Goal: Task Accomplishment & Management: Use online tool/utility

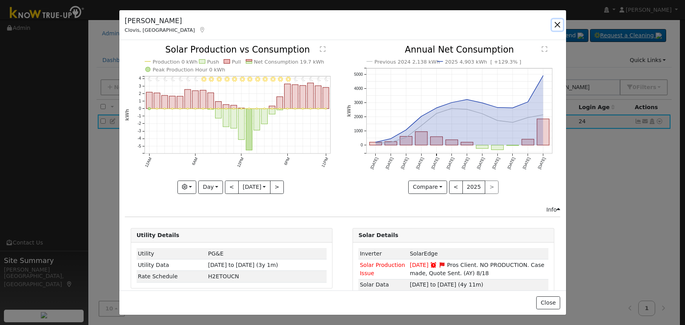
click at [552, 26] on button "button" at bounding box center [557, 24] width 11 height 11
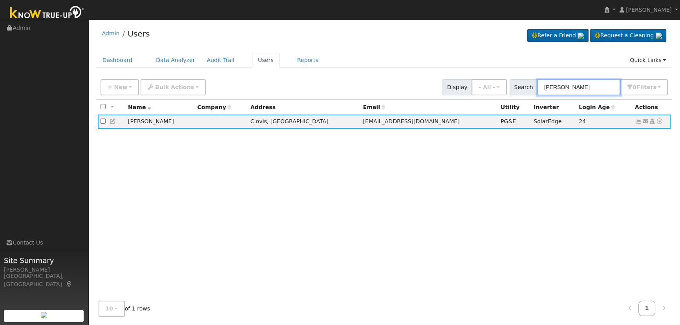
click at [592, 84] on input "mark davis" at bounding box center [578, 87] width 83 height 16
drag, startPoint x: 591, startPoint y: 88, endPoint x: 474, endPoint y: 69, distance: 118.7
click at [481, 70] on div "Admin Users Refer a Friend Request a Cleaning" at bounding box center [383, 173] width 583 height 299
paste input "Hielscher"
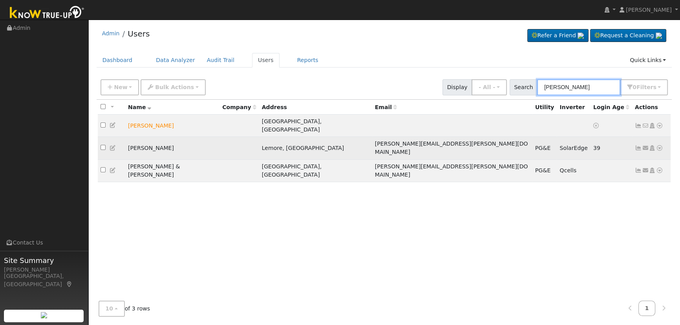
type input "Hielscher"
click at [637, 145] on icon at bounding box center [637, 147] width 7 height 5
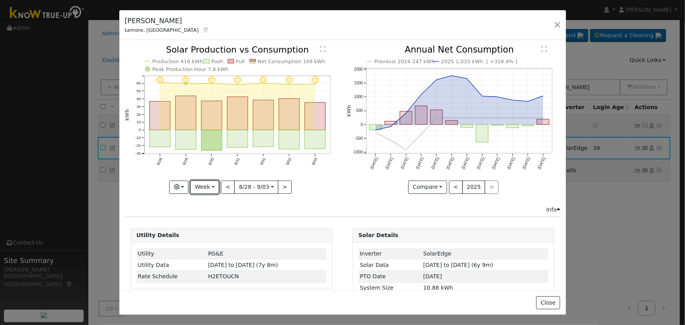
drag, startPoint x: 208, startPoint y: 187, endPoint x: 208, endPoint y: 193, distance: 5.9
click at [208, 187] on button "Week" at bounding box center [204, 186] width 29 height 13
click at [212, 232] on link "Year" at bounding box center [218, 235] width 55 height 11
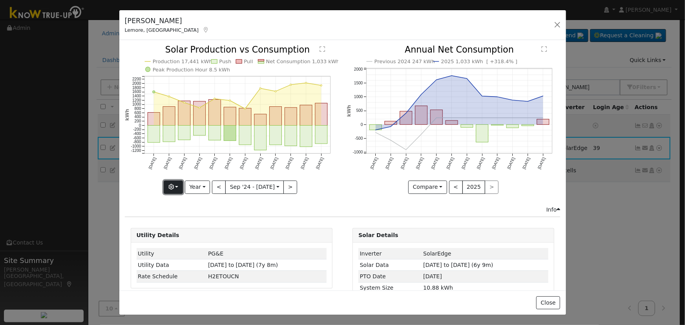
click at [177, 184] on button "button" at bounding box center [173, 186] width 19 height 13
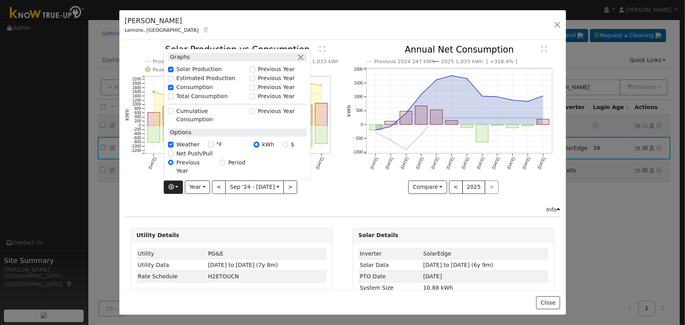
drag, startPoint x: 240, startPoint y: 199, endPoint x: 206, endPoint y: 197, distance: 33.4
click at [237, 198] on div "Production 17,441 kWh Push Pull Net Consumption 1,033 kWh Peak Production Hour …" at bounding box center [231, 126] width 222 height 160
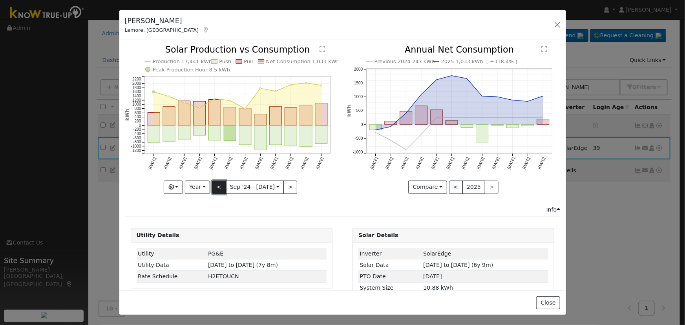
click at [215, 186] on button "<" at bounding box center [219, 186] width 14 height 13
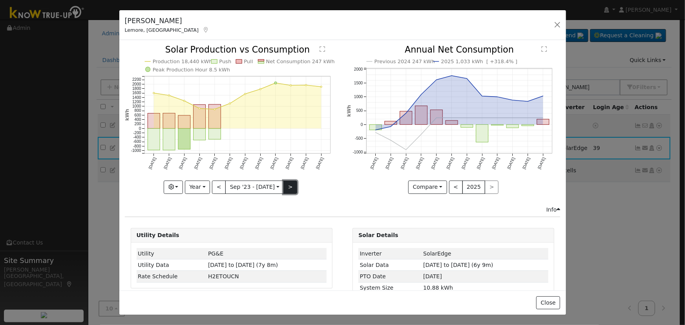
click at [283, 183] on button ">" at bounding box center [290, 186] width 14 height 13
type input "2024-09-01"
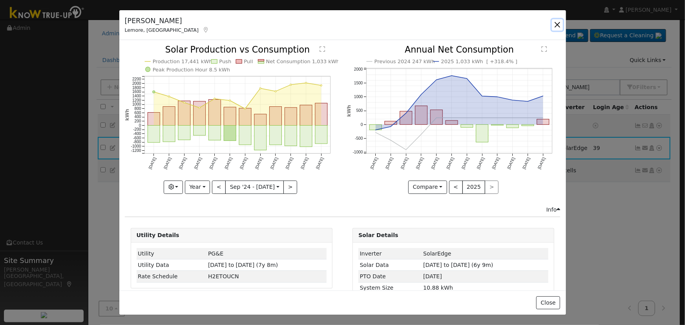
click at [555, 24] on button "button" at bounding box center [557, 24] width 11 height 11
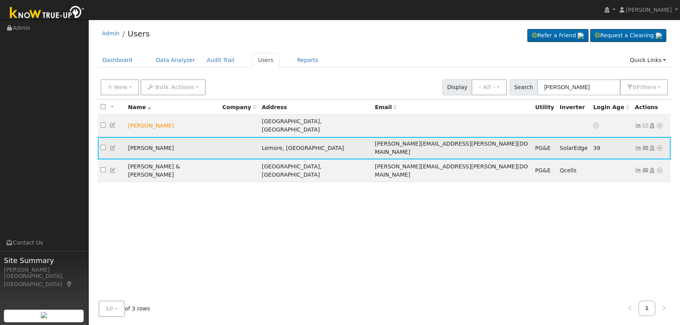
click at [658, 145] on icon at bounding box center [659, 147] width 7 height 5
click at [639, 156] on link "Data Analyzer" at bounding box center [633, 161] width 57 height 11
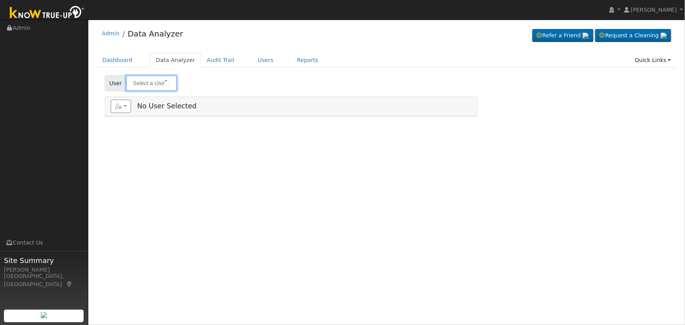
type input "[PERSON_NAME]"
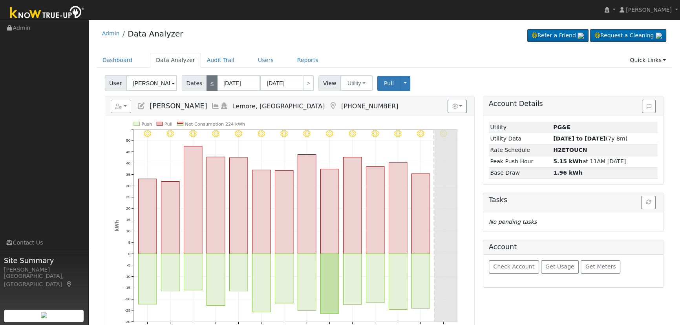
click at [208, 85] on link "<" at bounding box center [211, 83] width 11 height 16
type input "08/08/2025"
type input "08/21/2025"
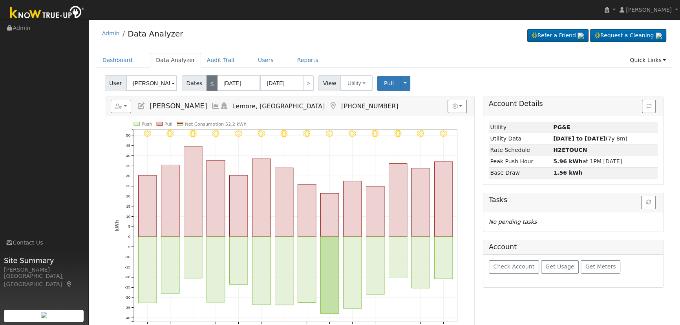
click at [208, 85] on link "<" at bounding box center [211, 83] width 11 height 16
type input "07/25/2025"
type input "08/07/2025"
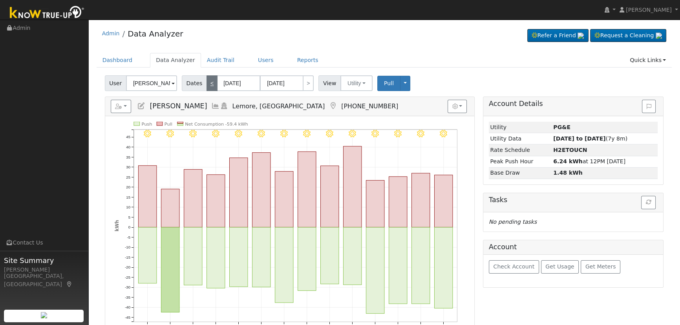
click at [208, 85] on link "<" at bounding box center [211, 83] width 11 height 16
type input "07/11/2025"
type input "07/24/2025"
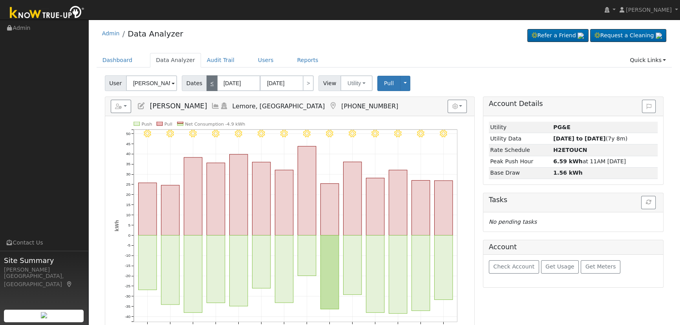
click at [208, 85] on link "<" at bounding box center [211, 83] width 11 height 16
type input "06/27/2025"
type input "07/10/2025"
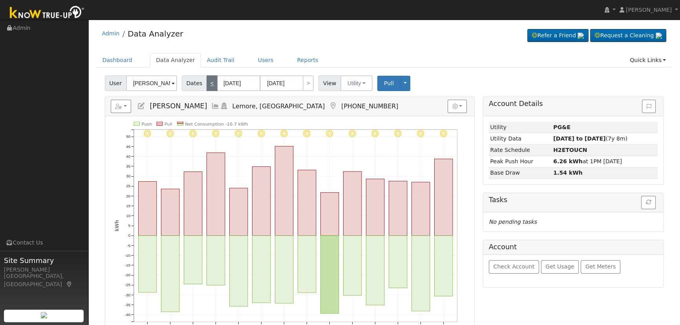
click at [208, 85] on link "<" at bounding box center [211, 83] width 11 height 16
type input "06/13/2025"
type input "06/26/2025"
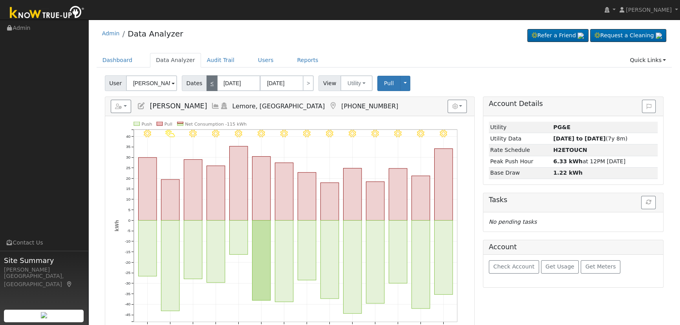
click at [208, 85] on link "<" at bounding box center [211, 83] width 11 height 16
type input "05/30/2025"
type input "06/12/2025"
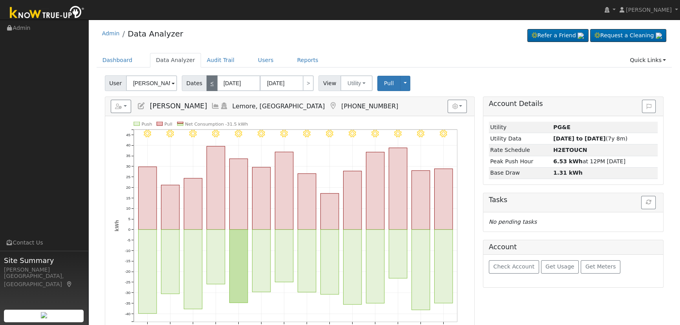
click at [208, 85] on link "<" at bounding box center [211, 83] width 11 height 16
type input "05/16/2025"
type input "05/29/2025"
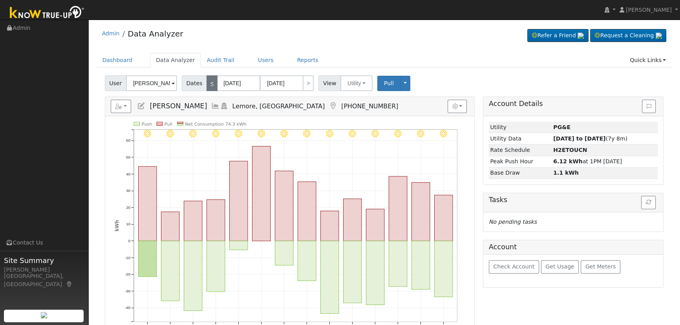
click at [208, 84] on link "<" at bounding box center [211, 83] width 11 height 16
type input "05/02/2025"
type input "05/15/2025"
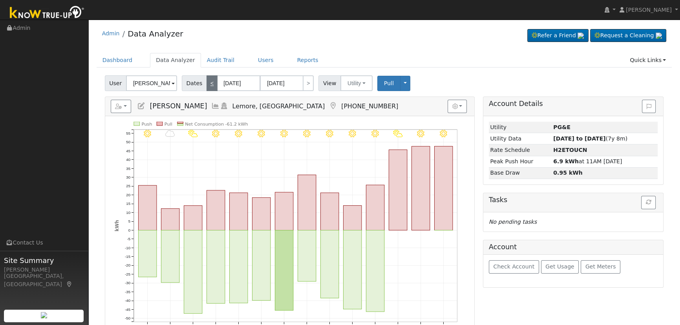
click at [208, 84] on link "<" at bounding box center [211, 83] width 11 height 16
type input "04/18/2025"
type input "05/01/2025"
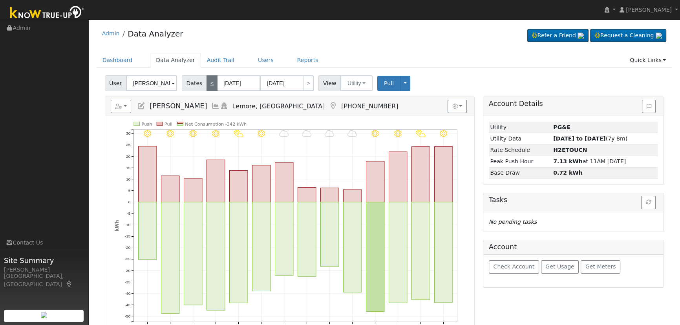
click at [210, 85] on link "<" at bounding box center [211, 83] width 11 height 16
type input "04/04/2025"
type input "04/17/2025"
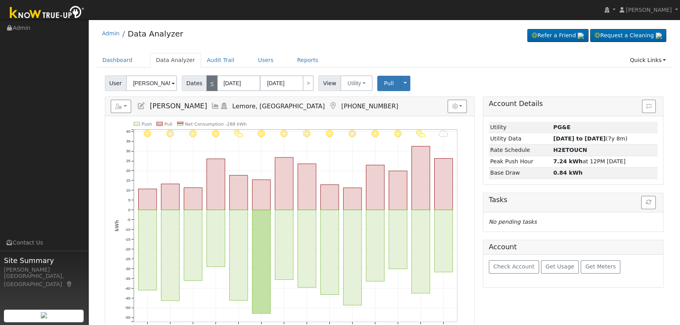
click at [210, 85] on link "<" at bounding box center [211, 83] width 11 height 16
type input "03/21/2025"
type input "04/03/2025"
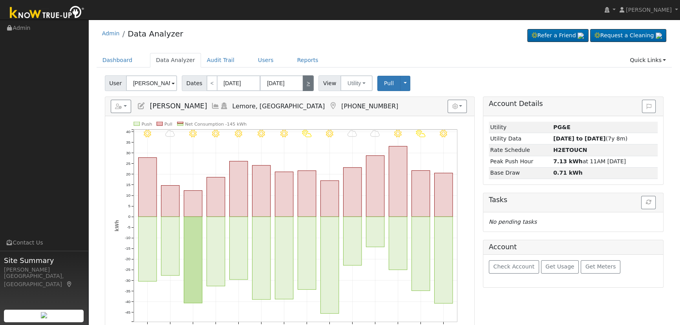
click at [306, 88] on link ">" at bounding box center [308, 83] width 11 height 16
type input "04/04/2025"
type input "04/17/2025"
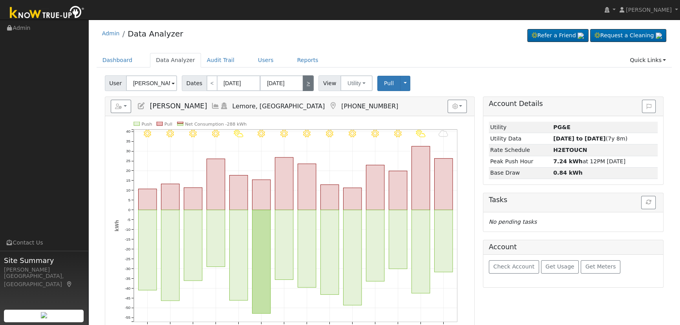
click at [306, 87] on link ">" at bounding box center [308, 83] width 11 height 16
type input "04/18/2025"
type input "05/01/2025"
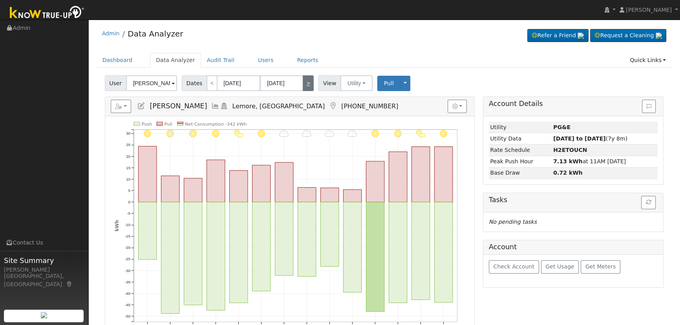
click at [306, 88] on link ">" at bounding box center [308, 83] width 11 height 16
type input "05/02/2025"
type input "05/15/2025"
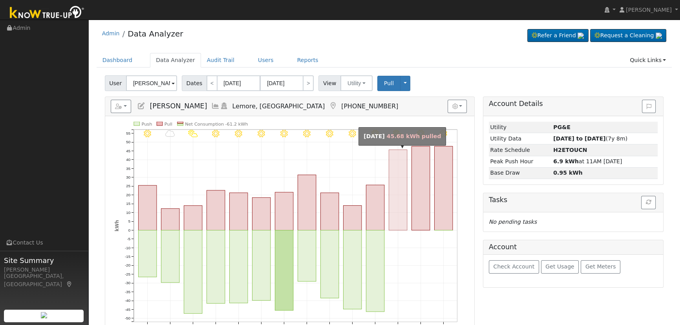
click at [400, 219] on rect "onclick=""" at bounding box center [397, 190] width 18 height 80
type input "05/13/2025"
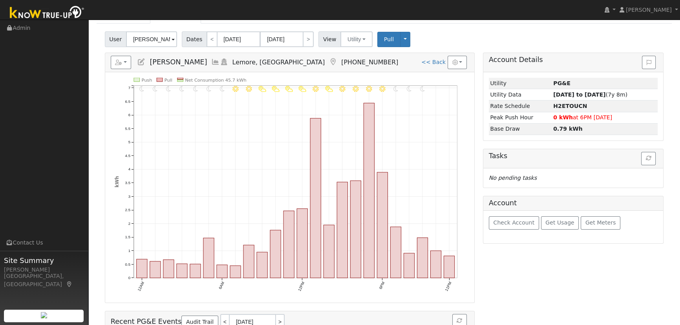
scroll to position [35, 0]
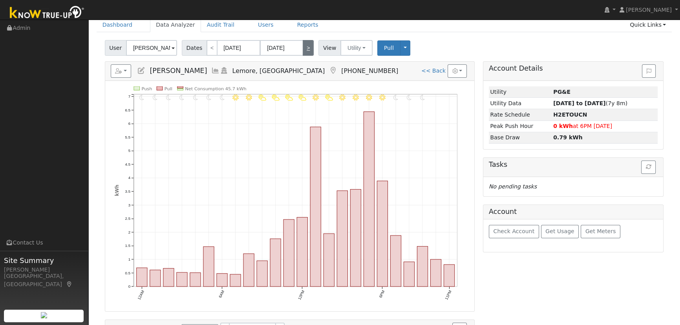
click at [303, 52] on link ">" at bounding box center [308, 48] width 11 height 16
type input "05/14/2025"
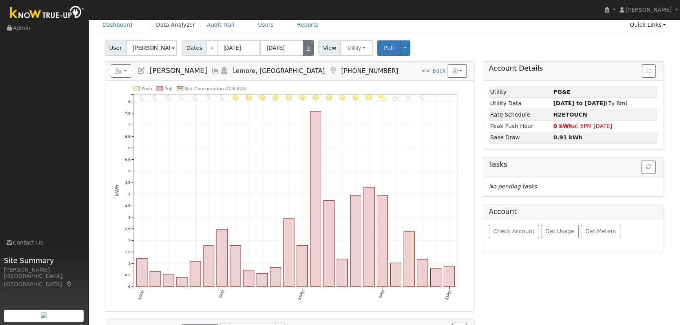
click at [303, 52] on link ">" at bounding box center [308, 48] width 11 height 16
type input "05/15/2025"
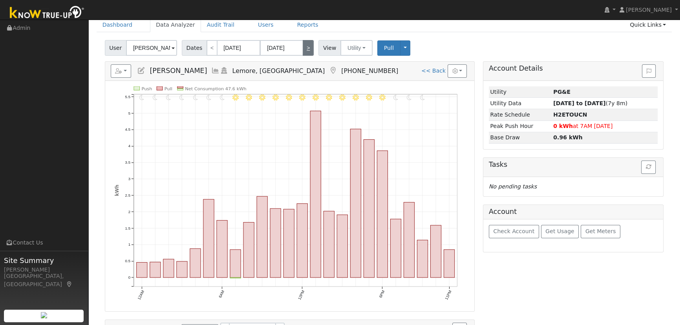
click at [303, 52] on link ">" at bounding box center [308, 48] width 11 height 16
type input "05/16/2025"
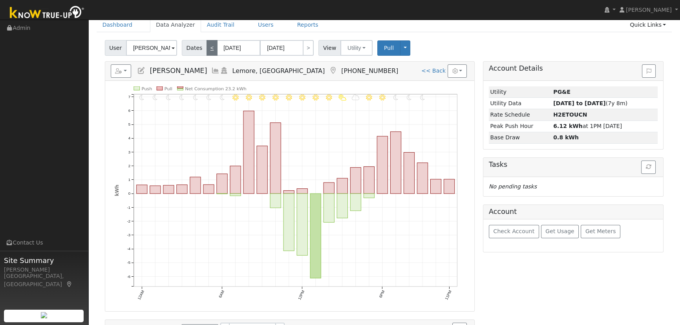
click at [211, 51] on link "<" at bounding box center [211, 48] width 11 height 16
type input "05/15/2025"
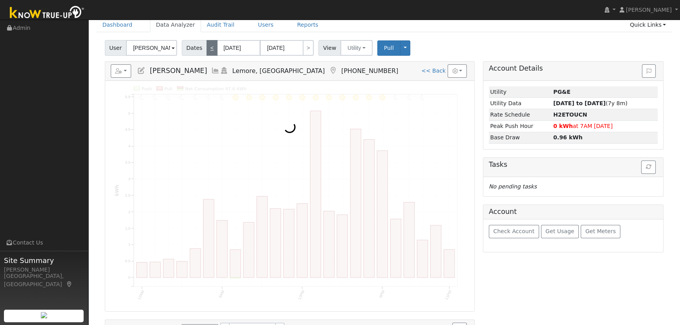
click at [211, 51] on link "<" at bounding box center [211, 48] width 11 height 16
type input "05/14/2025"
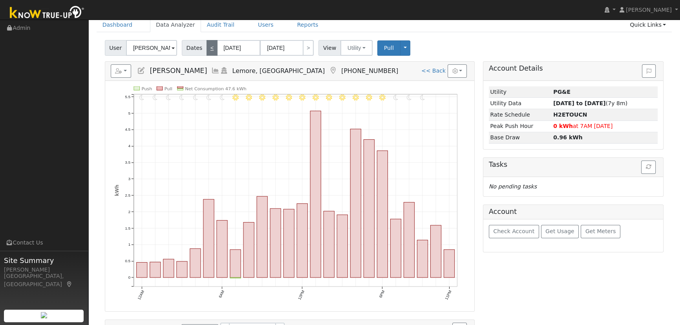
click at [211, 51] on link "<" at bounding box center [211, 48] width 11 height 16
type input "05/13/2025"
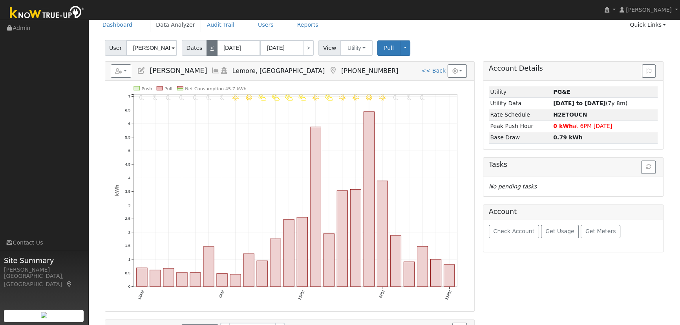
click at [210, 51] on link "<" at bounding box center [211, 48] width 11 height 16
type input "05/12/2025"
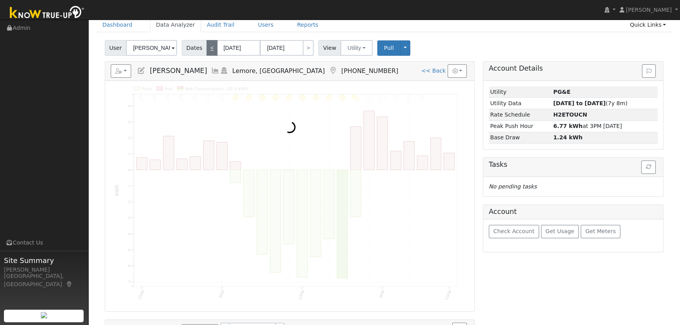
click at [210, 51] on link "<" at bounding box center [211, 48] width 11 height 16
type input "05/11/2025"
click at [210, 51] on link "<" at bounding box center [211, 48] width 11 height 16
type input "05/10/2025"
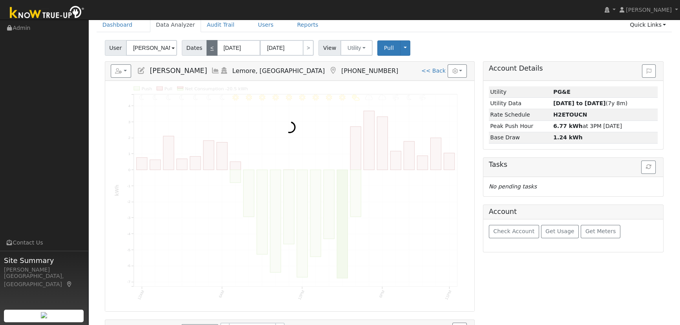
type input "05/10/2025"
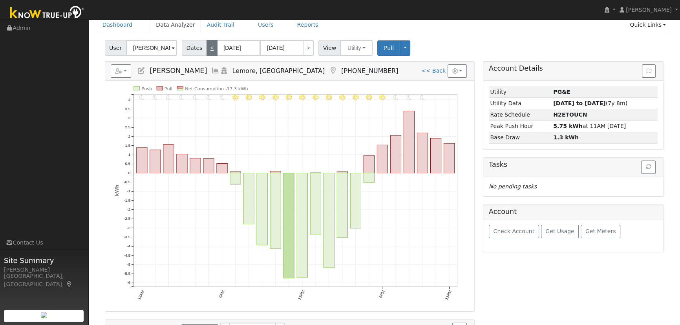
click at [210, 51] on link "<" at bounding box center [211, 48] width 11 height 16
type input "05/09/2025"
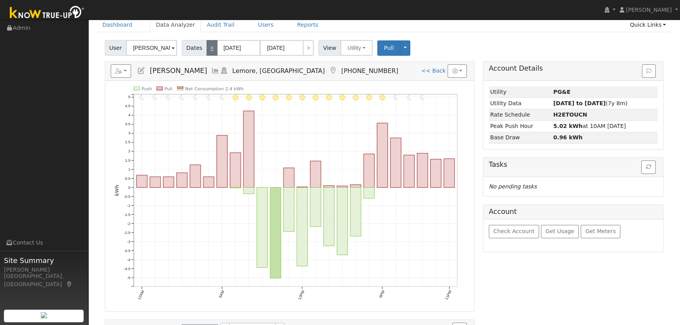
click at [210, 51] on link "<" at bounding box center [211, 48] width 11 height 16
type input "05/08/2025"
click at [210, 51] on link "<" at bounding box center [211, 48] width 11 height 16
type input "05/07/2025"
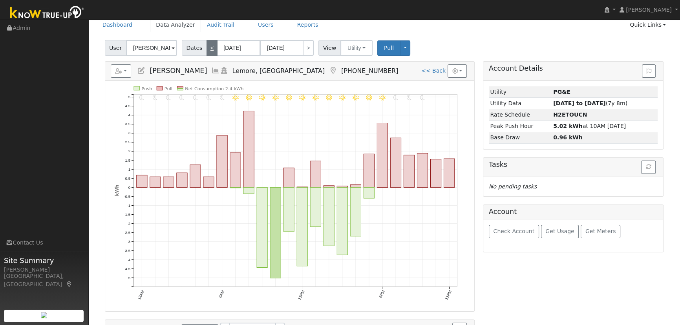
type input "05/07/2025"
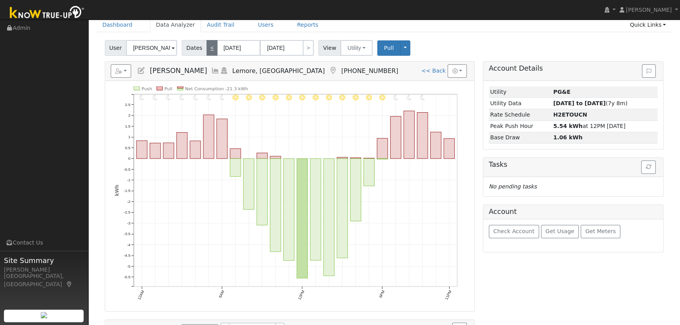
click at [210, 51] on link "<" at bounding box center [211, 48] width 11 height 16
type input "05/06/2025"
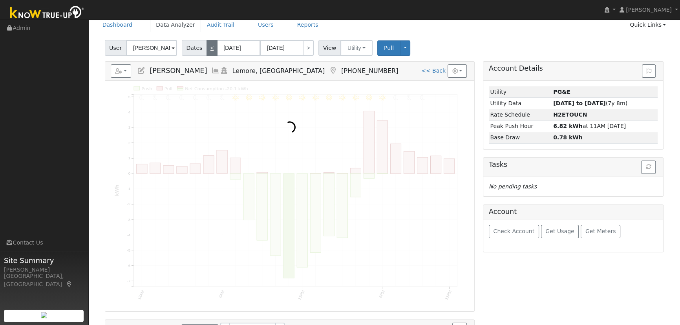
click at [210, 51] on link "<" at bounding box center [211, 48] width 11 height 16
type input "05/05/2025"
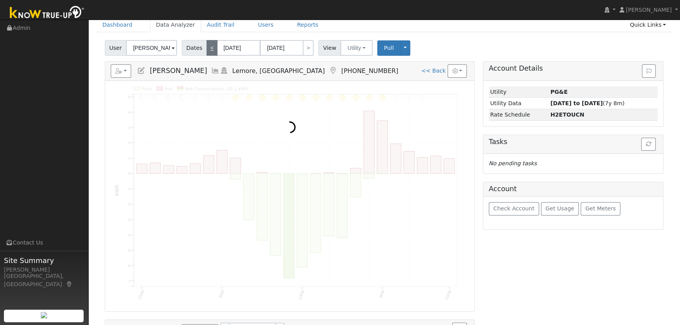
click at [210, 51] on link "<" at bounding box center [211, 48] width 11 height 16
type input "05/04/2025"
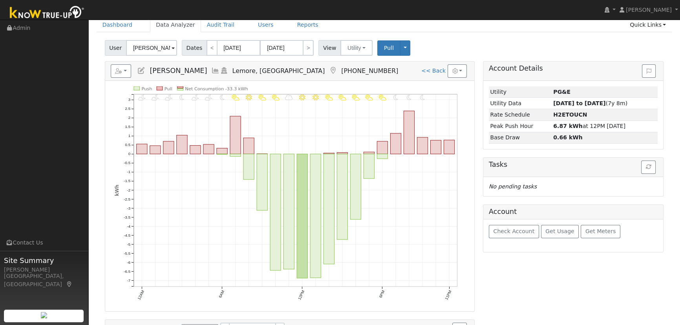
click at [191, 47] on span "Dates" at bounding box center [194, 48] width 25 height 16
click at [210, 50] on link "<" at bounding box center [211, 48] width 11 height 16
type input "05/03/2025"
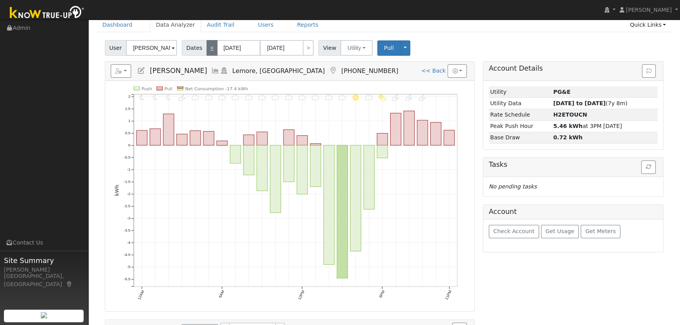
click at [210, 50] on link "<" at bounding box center [211, 48] width 11 height 16
type input "05/02/2025"
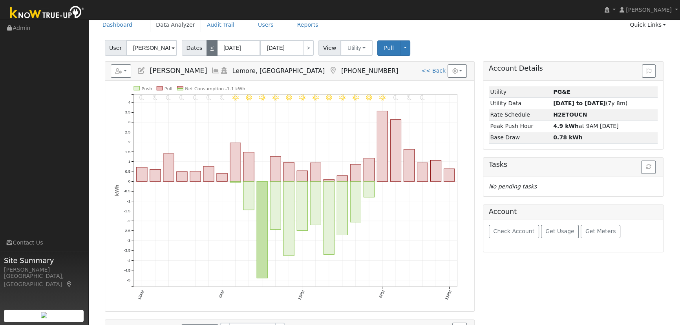
click at [210, 50] on link "<" at bounding box center [211, 48] width 11 height 16
type input "05/01/2025"
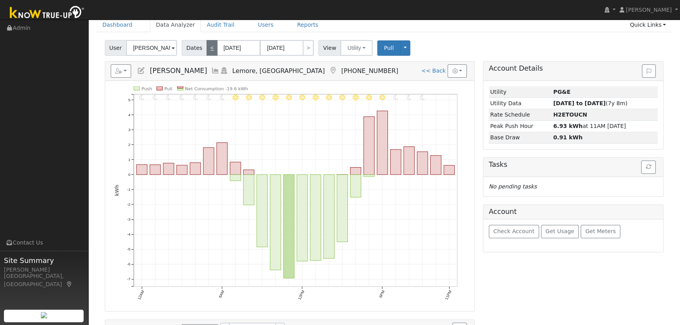
click at [210, 50] on link "<" at bounding box center [211, 48] width 11 height 16
type input "04/30/2025"
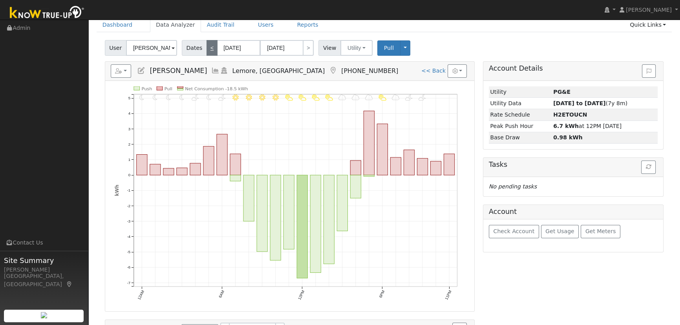
click at [210, 50] on link "<" at bounding box center [211, 48] width 11 height 16
type input "04/29/2025"
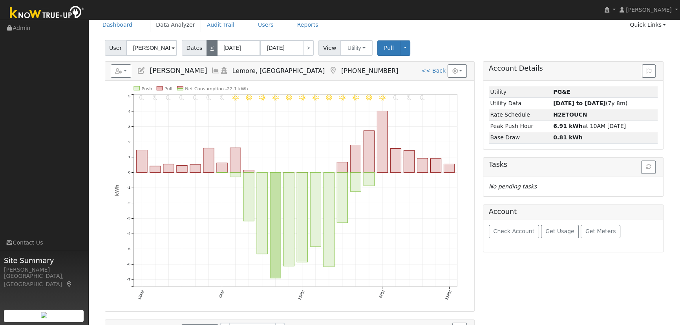
click at [210, 50] on link "<" at bounding box center [211, 48] width 11 height 16
type input "04/28/2025"
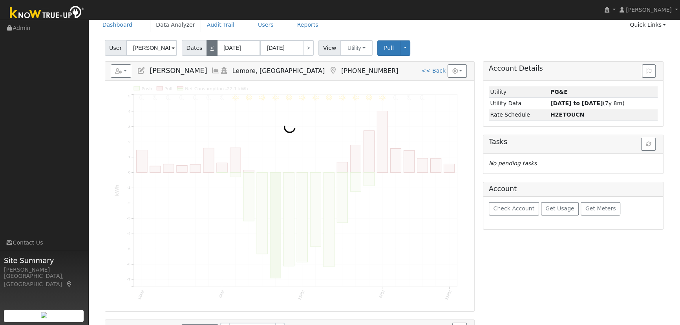
click at [210, 50] on link "<" at bounding box center [211, 48] width 11 height 16
type input "04/27/2025"
click at [210, 50] on link "<" at bounding box center [211, 48] width 11 height 16
type input "04/26/2025"
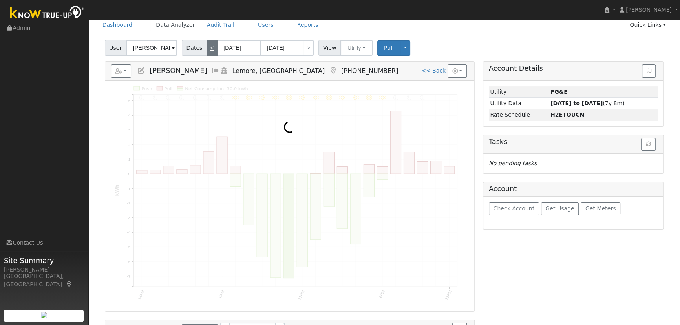
type input "04/26/2025"
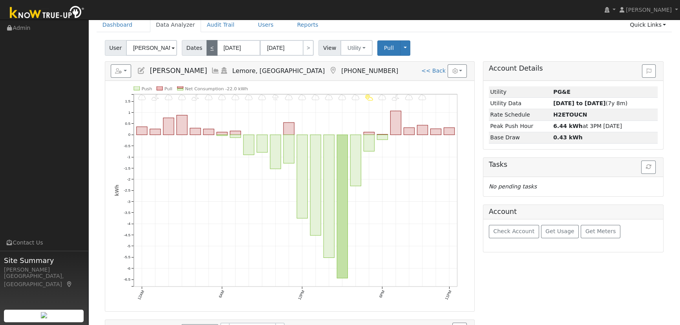
click at [210, 50] on link "<" at bounding box center [211, 48] width 11 height 16
type input "04/25/2025"
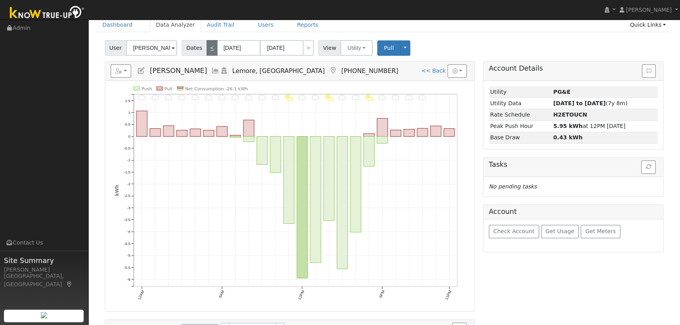
click at [210, 50] on link "<" at bounding box center [211, 48] width 11 height 16
type input "04/24/2025"
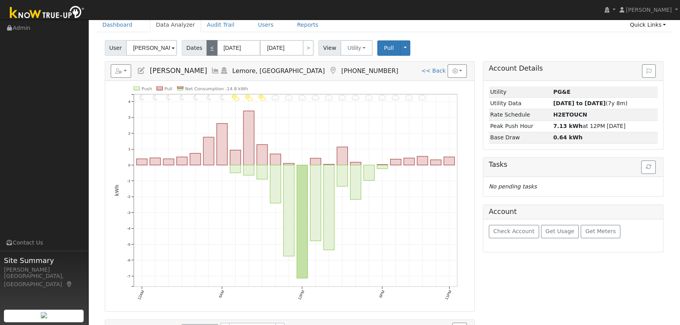
click at [210, 50] on link "<" at bounding box center [211, 48] width 11 height 16
type input "04/23/2025"
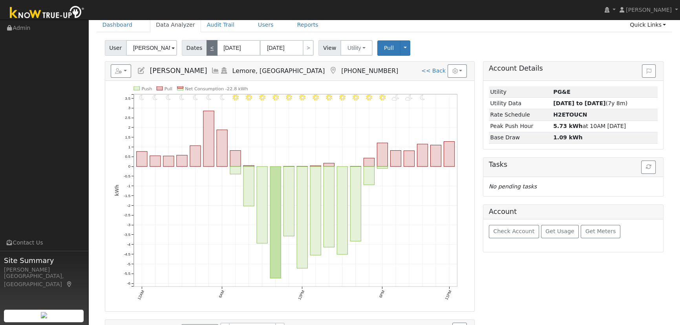
click at [210, 50] on link "<" at bounding box center [211, 48] width 11 height 16
type input "04/22/2025"
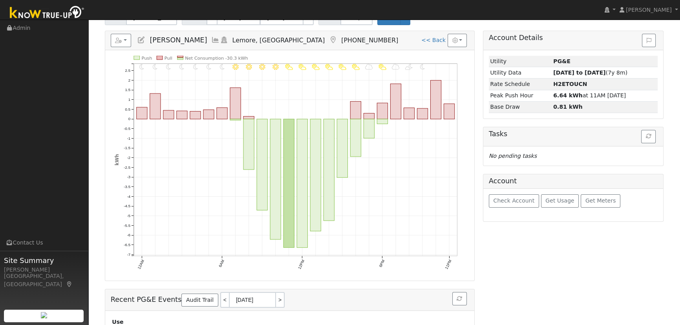
scroll to position [71, 0]
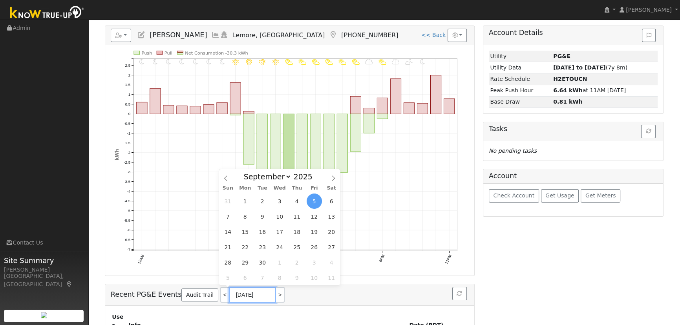
click at [257, 293] on input "[DATE]" at bounding box center [252, 295] width 47 height 16
click at [285, 176] on select "January February March April May June July August September October November De…" at bounding box center [265, 176] width 51 height 9
select select "7"
click at [246, 172] on select "January February March April May June July August September October November De…" at bounding box center [265, 176] width 51 height 9
click at [304, 177] on input "2025" at bounding box center [305, 176] width 28 height 9
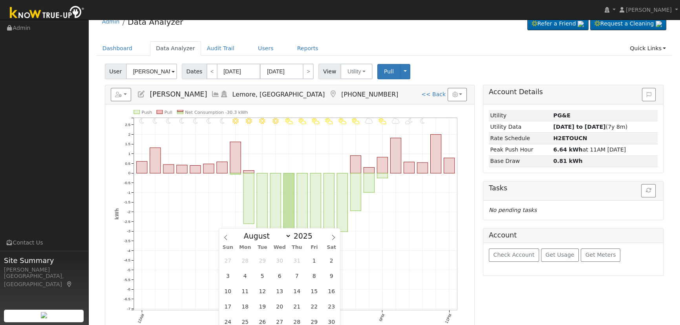
scroll to position [0, 0]
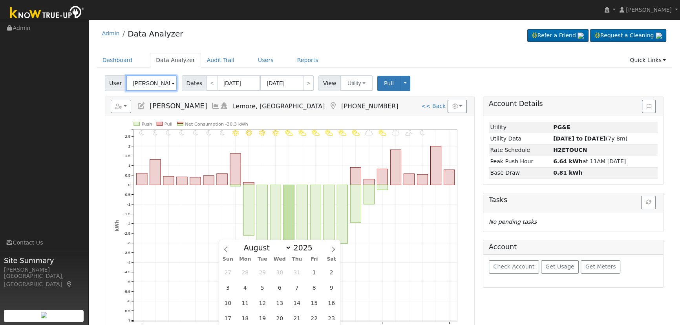
click at [167, 82] on input "Cindy Hielscher" at bounding box center [151, 83] width 51 height 16
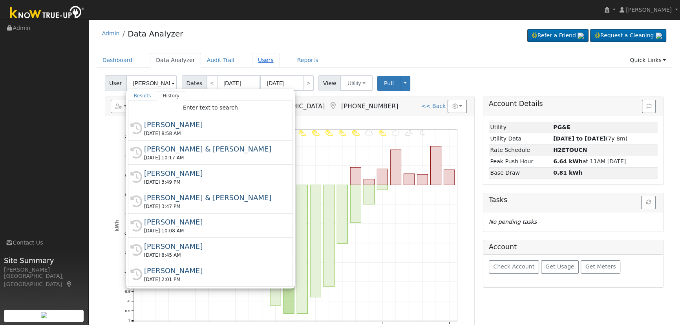
click at [260, 58] on link "Users" at bounding box center [265, 60] width 27 height 15
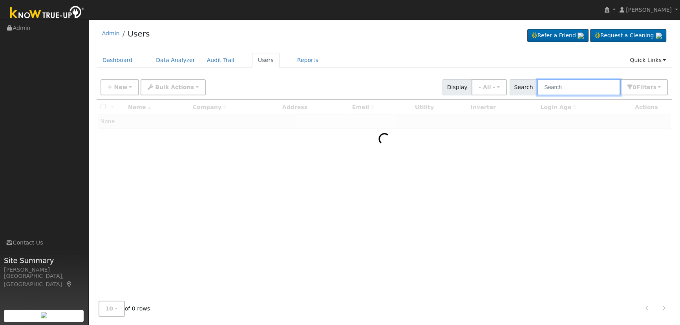
click at [589, 88] on input "text" at bounding box center [578, 87] width 83 height 16
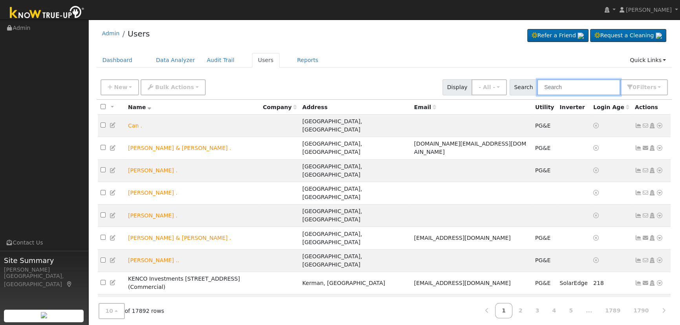
paste input "Hielscher"
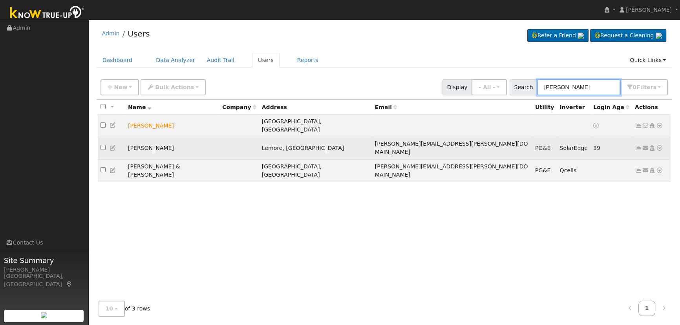
type input "Hielscher"
click at [638, 145] on icon at bounding box center [637, 147] width 7 height 5
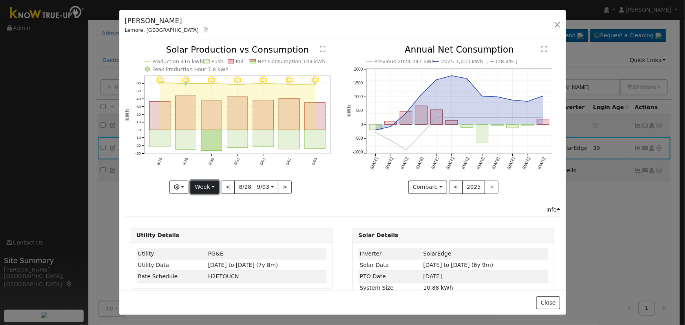
click at [207, 181] on button "Week" at bounding box center [204, 186] width 29 height 13
click at [218, 230] on link "Year" at bounding box center [218, 235] width 55 height 11
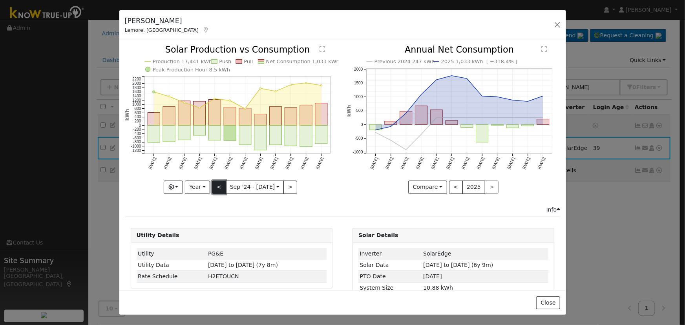
click at [220, 184] on button "<" at bounding box center [219, 186] width 14 height 13
type input "2023-09-01"
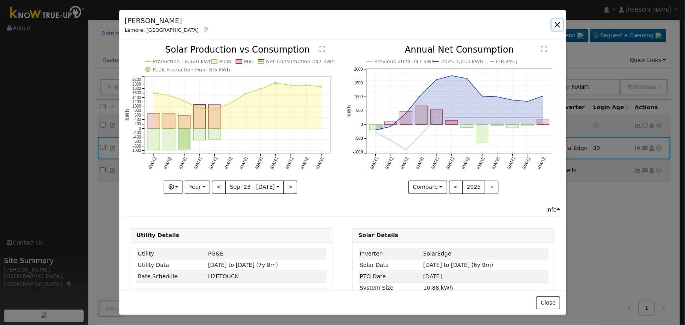
click at [557, 22] on button "button" at bounding box center [557, 24] width 11 height 11
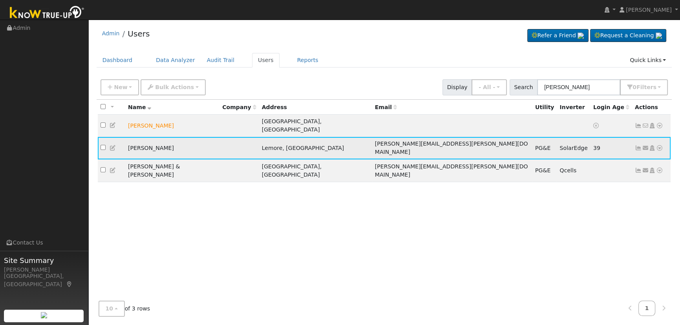
click at [659, 145] on icon at bounding box center [659, 147] width 7 height 5
click at [644, 156] on link "Data Analyzer" at bounding box center [633, 161] width 57 height 11
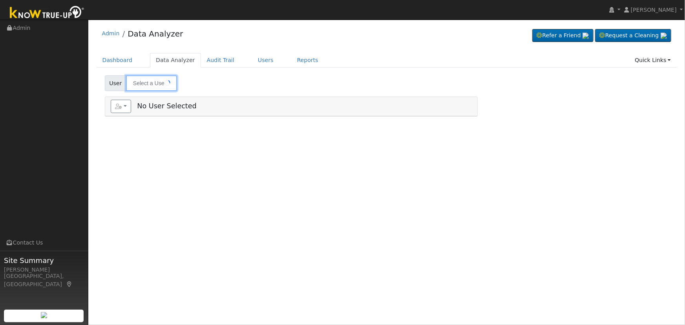
type input "[PERSON_NAME]"
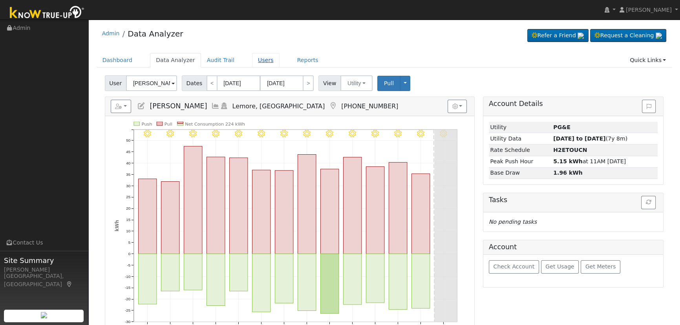
click at [252, 58] on link "Users" at bounding box center [265, 60] width 27 height 15
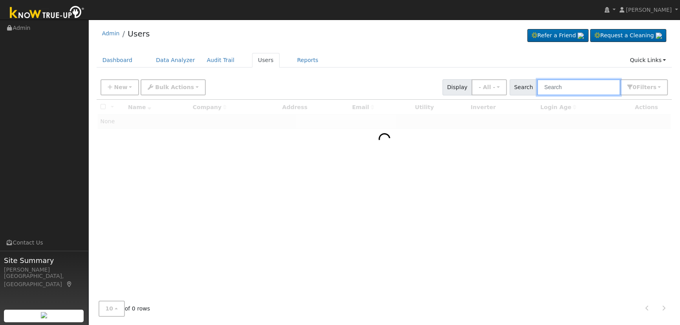
click at [567, 84] on input "text" at bounding box center [578, 87] width 83 height 16
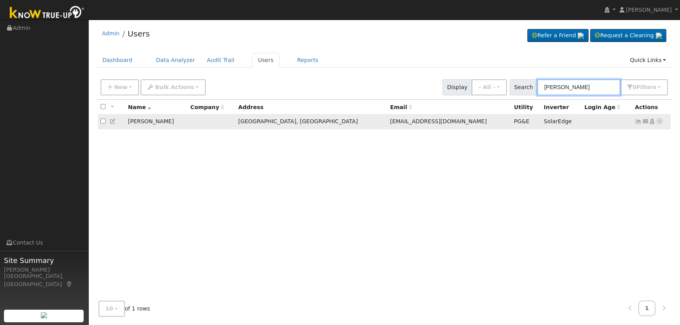
type input "[PERSON_NAME]"
click at [637, 123] on icon at bounding box center [637, 120] width 7 height 5
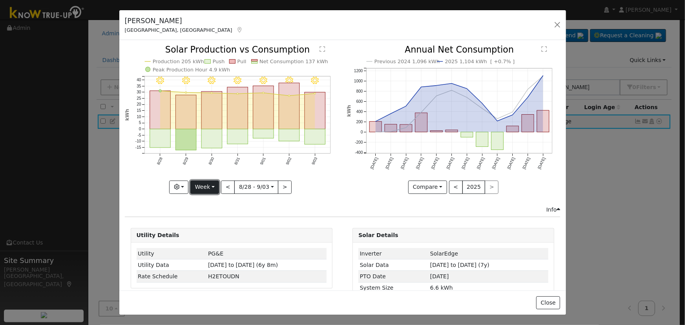
click at [209, 183] on button "Week" at bounding box center [204, 186] width 29 height 13
click at [207, 204] on link "Day" at bounding box center [218, 202] width 55 height 11
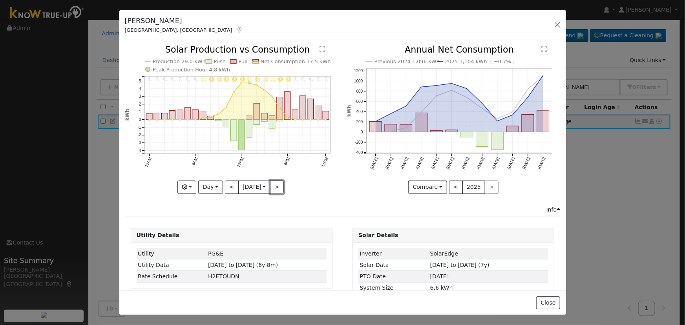
click at [280, 184] on button ">" at bounding box center [277, 186] width 14 height 13
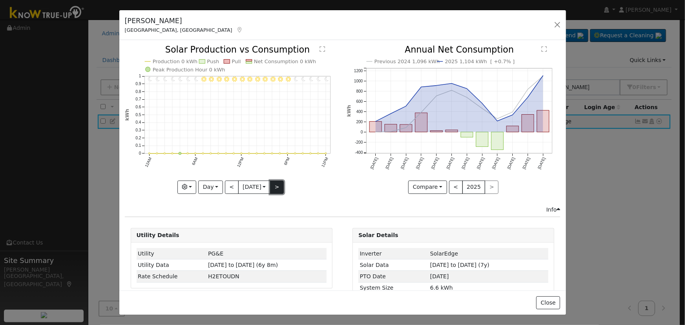
click at [270, 185] on button ">" at bounding box center [277, 186] width 14 height 13
type input "[DATE]"
click at [554, 23] on button "button" at bounding box center [557, 24] width 11 height 11
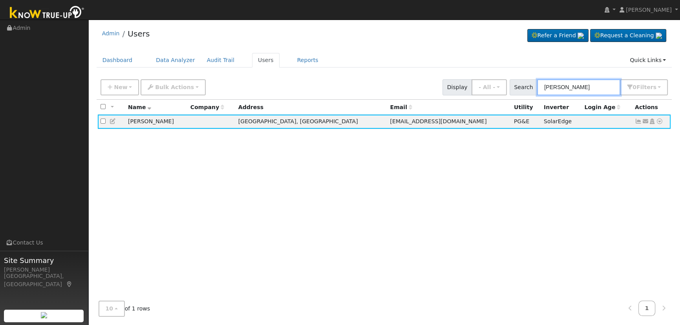
drag, startPoint x: 592, startPoint y: 88, endPoint x: 489, endPoint y: 75, distance: 103.3
click at [489, 74] on div "Admin Users Refer a Friend Request a Cleaning" at bounding box center [383, 173] width 583 height 299
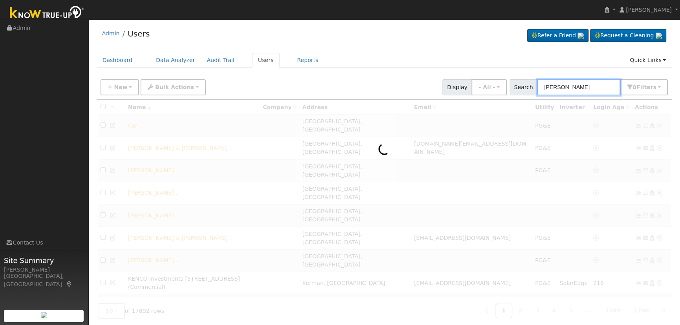
type input "[PERSON_NAME]"
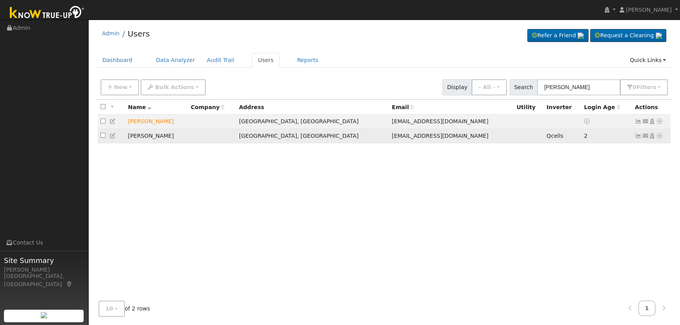
click at [636, 139] on icon at bounding box center [637, 135] width 7 height 5
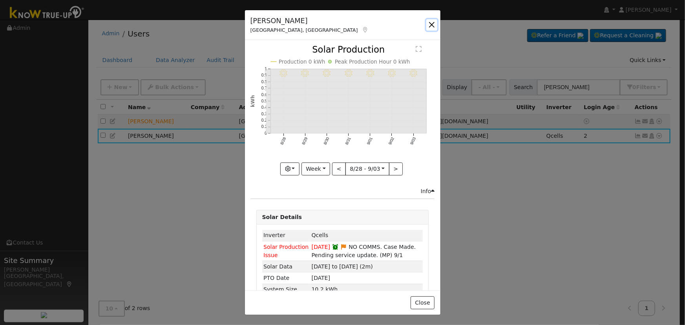
click at [430, 22] on button "button" at bounding box center [431, 24] width 11 height 11
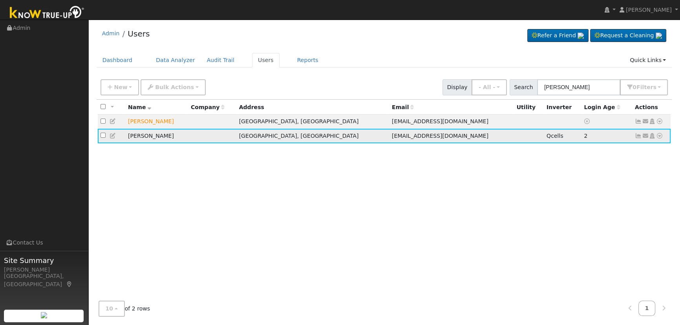
click at [645, 135] on icon at bounding box center [645, 135] width 7 height 5
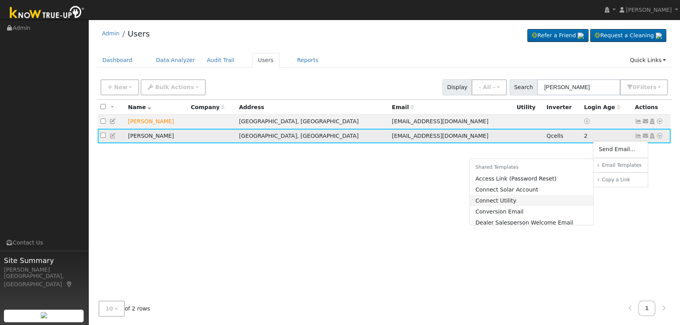
click at [528, 198] on link "Connect Utility" at bounding box center [532, 200] width 124 height 11
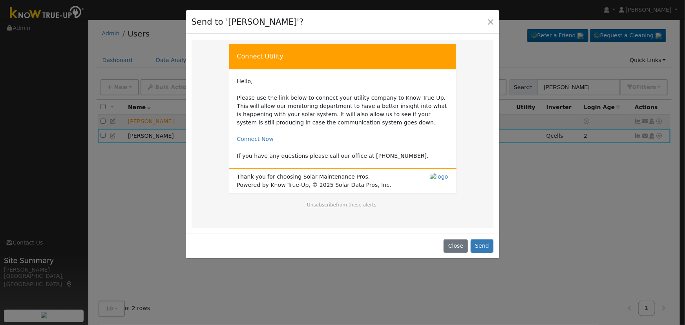
click at [472, 248] on div "Close Send" at bounding box center [342, 245] width 313 height 25
click at [489, 240] on button "Send" at bounding box center [481, 245] width 23 height 13
